Goal: Information Seeking & Learning: Learn about a topic

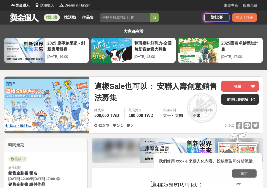
click at [243, 176] on button "確定" at bounding box center [244, 173] width 25 height 9
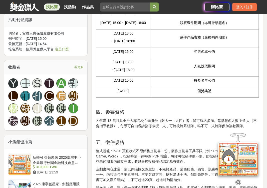
scroll to position [294, 0]
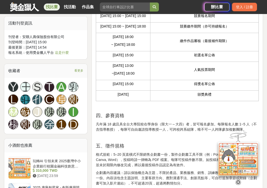
click at [239, 184] on div at bounding box center [238, 180] width 50 height 9
click at [239, 180] on icon at bounding box center [238, 182] width 6 height 6
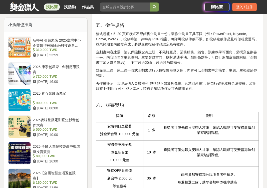
scroll to position [415, 0]
click at [144, 140] on td "1 隊" at bounding box center [151, 131] width 17 height 18
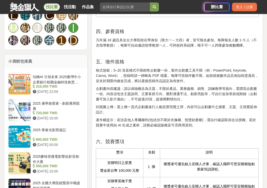
scroll to position [378, 0]
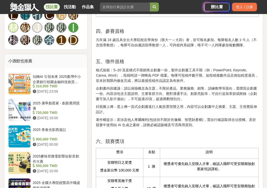
click at [50, 154] on div "2025麥味登微電影暨短影音創作大賽" at bounding box center [57, 159] width 49 height 10
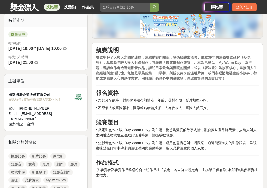
scroll to position [125, 0]
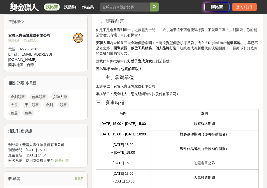
scroll to position [187, 0]
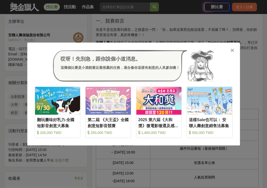
click at [234, 50] on icon at bounding box center [232, 50] width 4 height 5
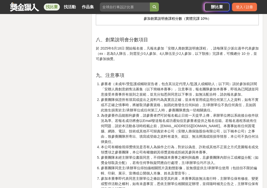
scroll to position [766, 0]
